Goal: Navigation & Orientation: Find specific page/section

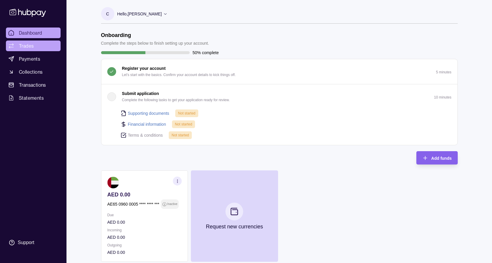
click at [31, 45] on span "Trades" at bounding box center [26, 45] width 15 height 7
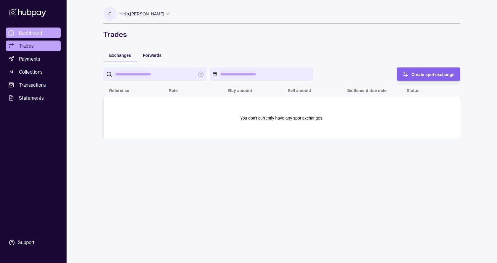
click at [25, 34] on span "Dashboard" at bounding box center [30, 32] width 23 height 7
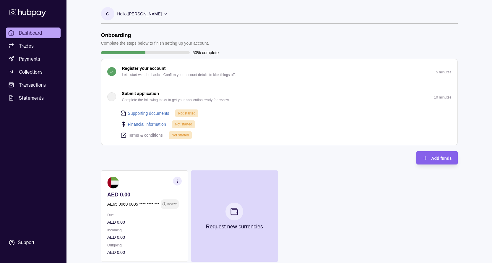
click at [150, 123] on link "Financial information" at bounding box center [147, 124] width 38 height 7
select select "*****"
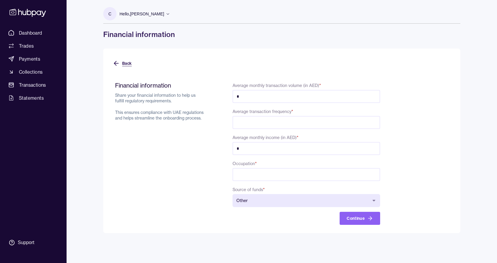
click at [127, 65] on button "Back" at bounding box center [122, 63] width 19 height 13
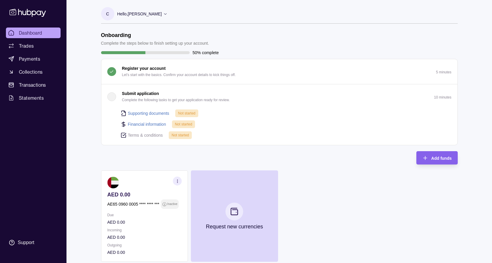
scroll to position [30, 0]
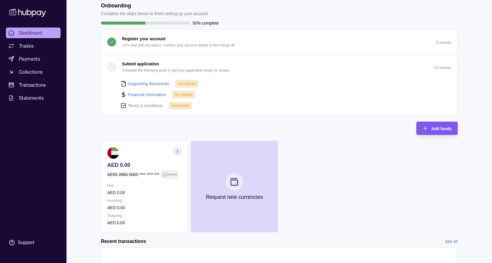
click at [447, 127] on span "Add funds" at bounding box center [441, 128] width 20 height 5
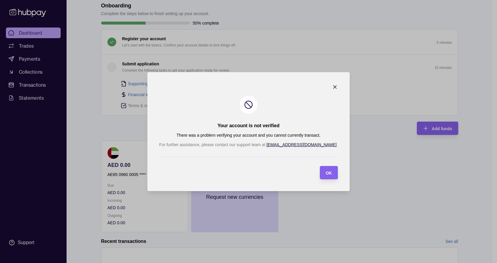
click at [333, 87] on icon "button" at bounding box center [334, 86] width 3 height 3
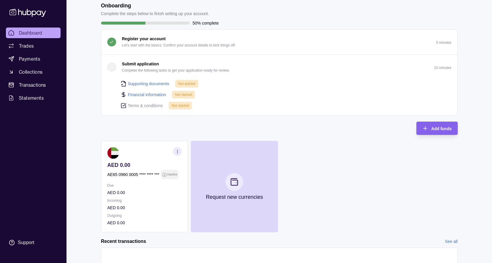
scroll to position [0, 0]
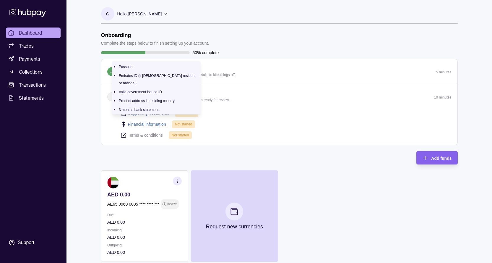
click at [160, 113] on link "Supporting documents" at bounding box center [148, 113] width 41 height 7
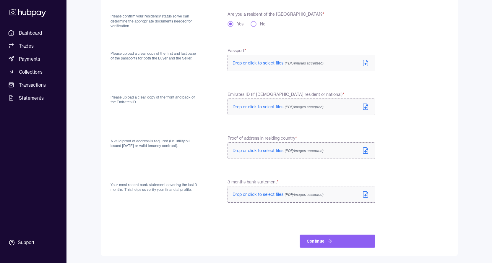
scroll to position [43, 0]
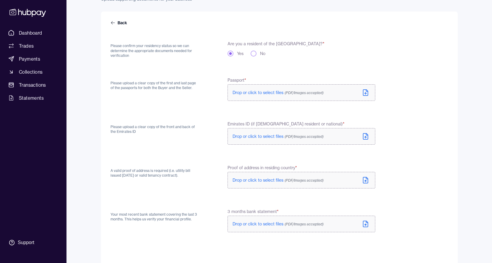
click at [255, 53] on button "No" at bounding box center [254, 54] width 6 height 6
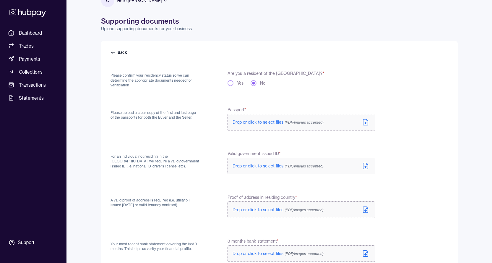
scroll to position [0, 0]
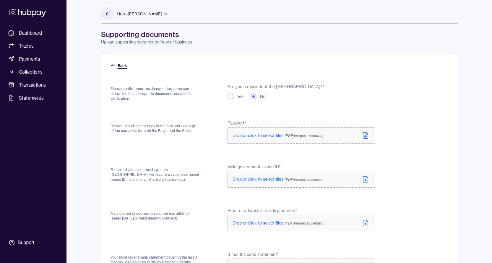
click at [116, 67] on link "Back" at bounding box center [120, 66] width 18 height 6
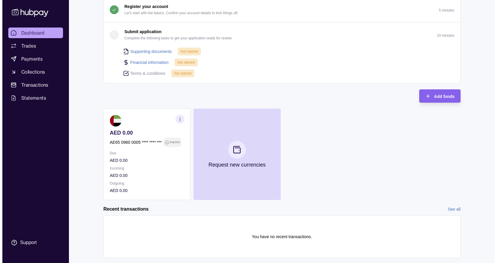
scroll to position [76, 0]
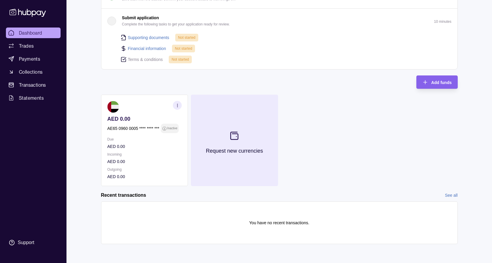
click at [235, 139] on icon at bounding box center [234, 135] width 7 height 7
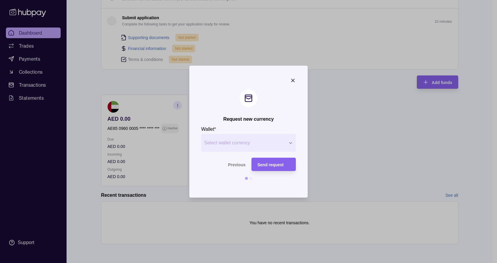
click at [244, 145] on span "Select wallet currency" at bounding box center [244, 142] width 81 height 7
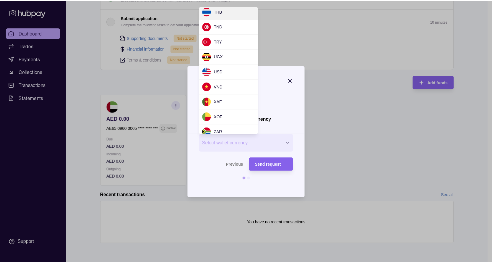
scroll to position [551, 0]
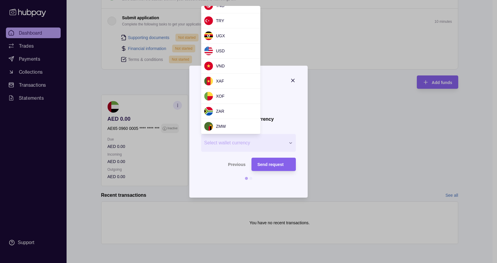
click at [91, 85] on div at bounding box center [248, 131] width 497 height 263
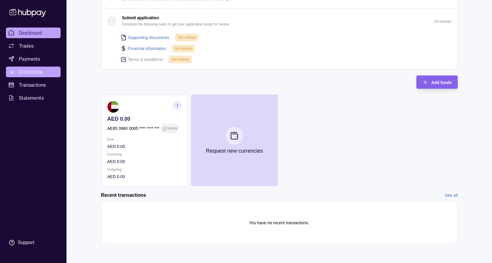
click at [26, 73] on span "Collections" at bounding box center [31, 71] width 24 height 7
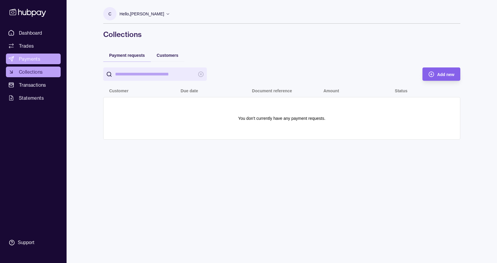
click at [17, 62] on link "Payments" at bounding box center [33, 59] width 55 height 11
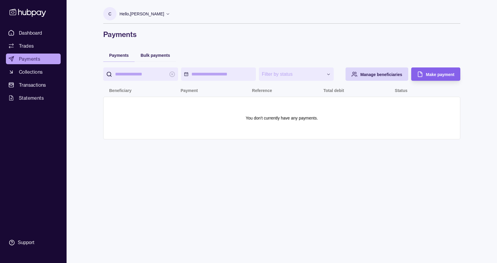
click at [226, 75] on html "**********" at bounding box center [248, 131] width 497 height 263
click at [23, 43] on span "Trades" at bounding box center [26, 45] width 15 height 7
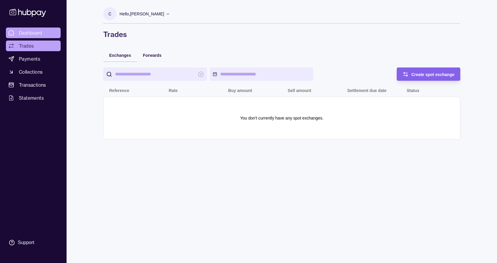
click at [29, 31] on span "Dashboard" at bounding box center [30, 32] width 23 height 7
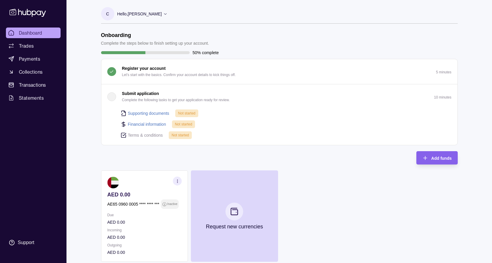
click at [111, 95] on div "button" at bounding box center [111, 96] width 9 height 9
